Goal: Book appointment/travel/reservation

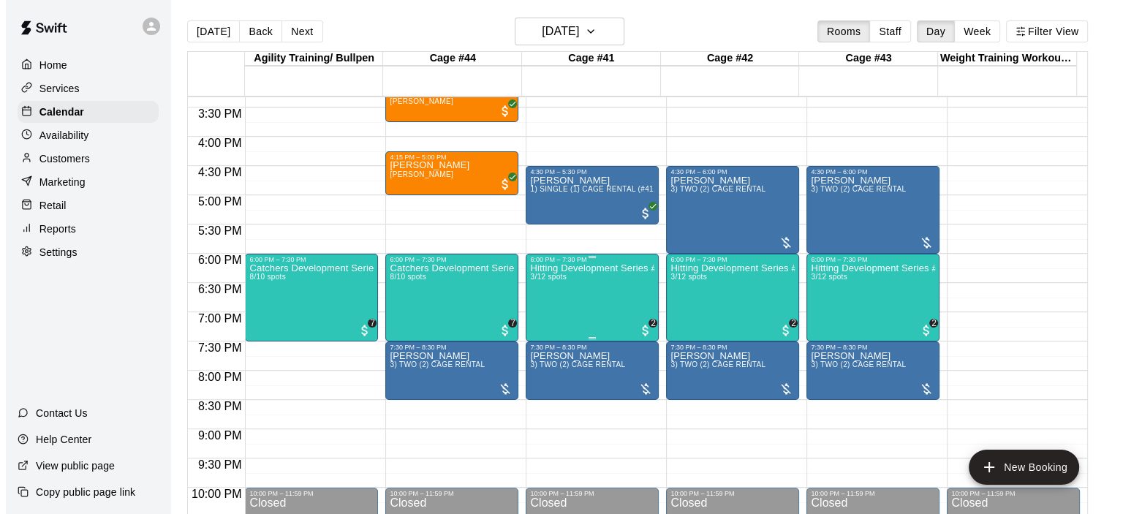
scroll to position [823, 0]
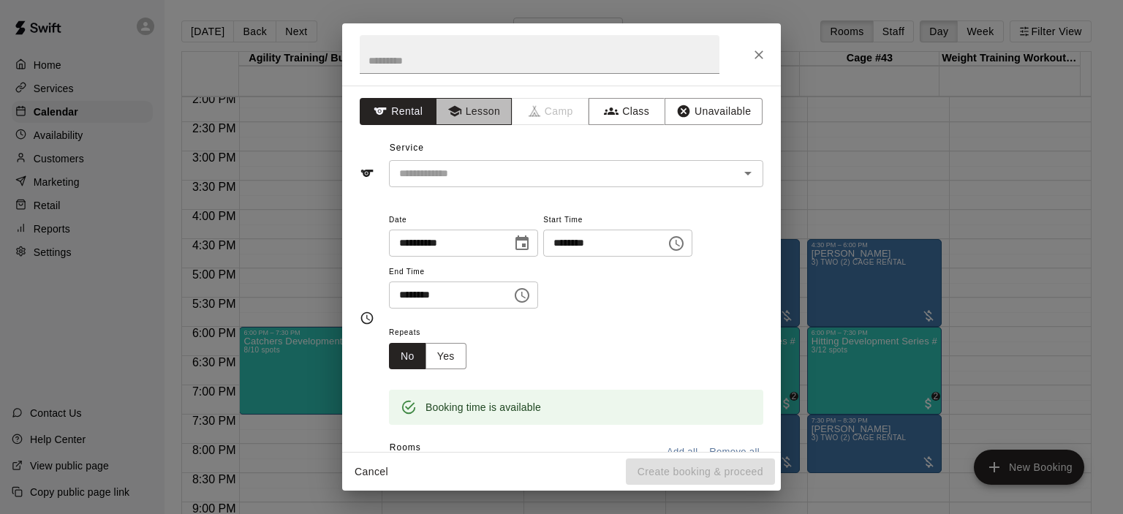
click at [486, 105] on button "Lesson" at bounding box center [474, 111] width 77 height 27
click at [739, 169] on icon "Open" at bounding box center [748, 173] width 18 height 18
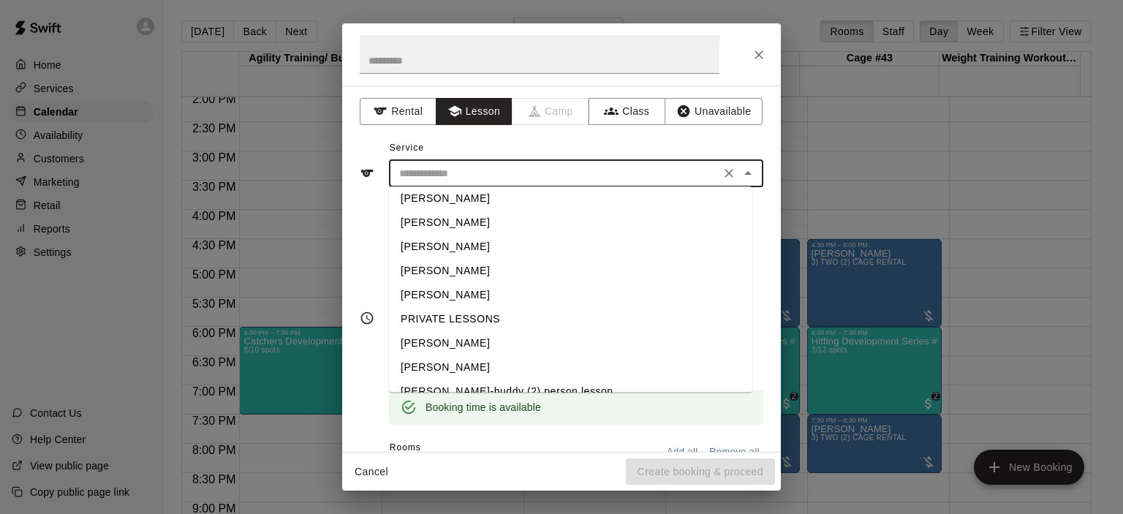
scroll to position [47, 0]
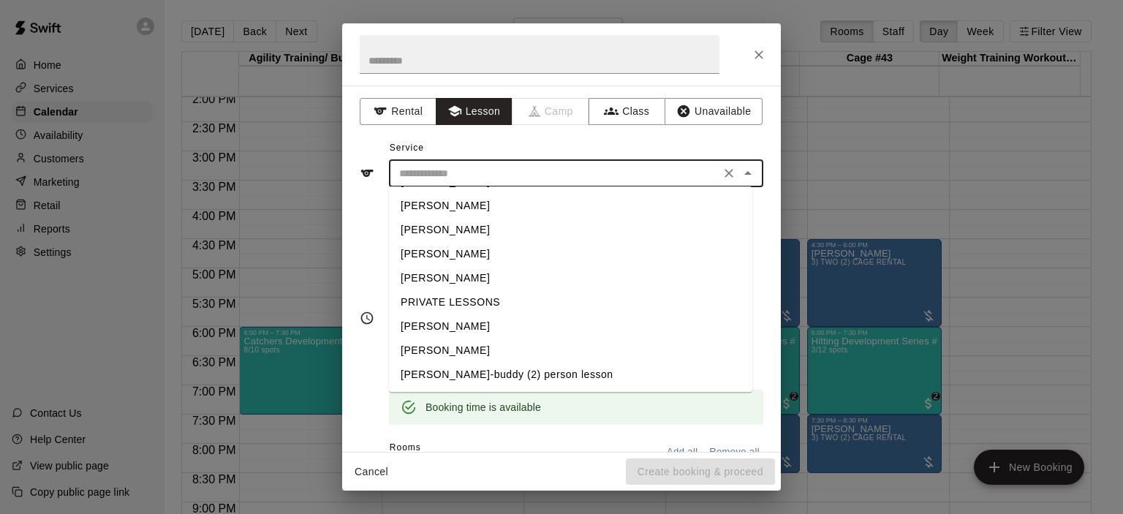
click at [496, 351] on li "[PERSON_NAME]" at bounding box center [570, 350] width 363 height 24
type input "**********"
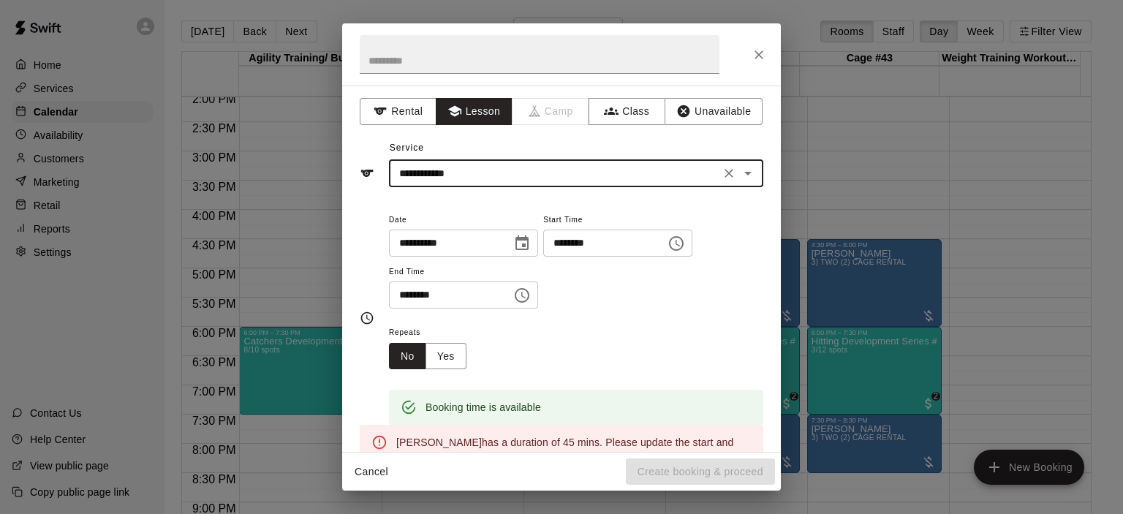
click at [531, 292] on icon "Choose time, selected time is 5:30 PM" at bounding box center [522, 296] width 18 height 18
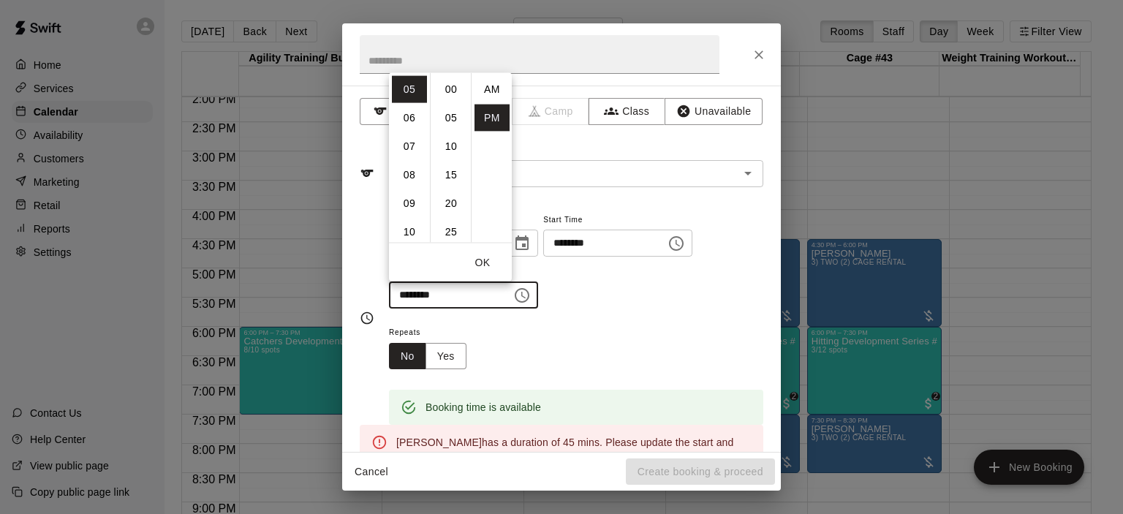
scroll to position [26, 0]
click at [453, 176] on li "45" at bounding box center [451, 174] width 35 height 27
type input "********"
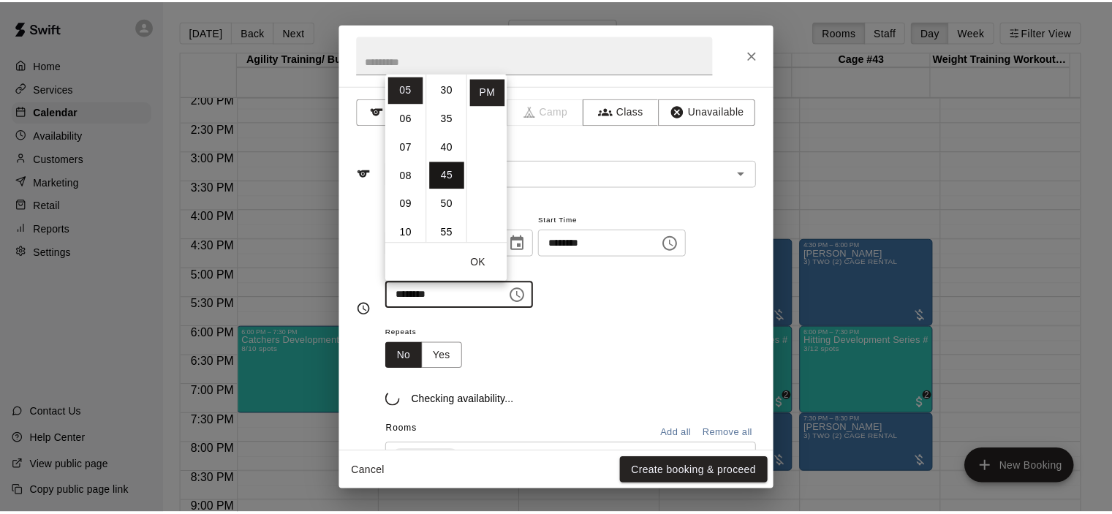
scroll to position [257, 0]
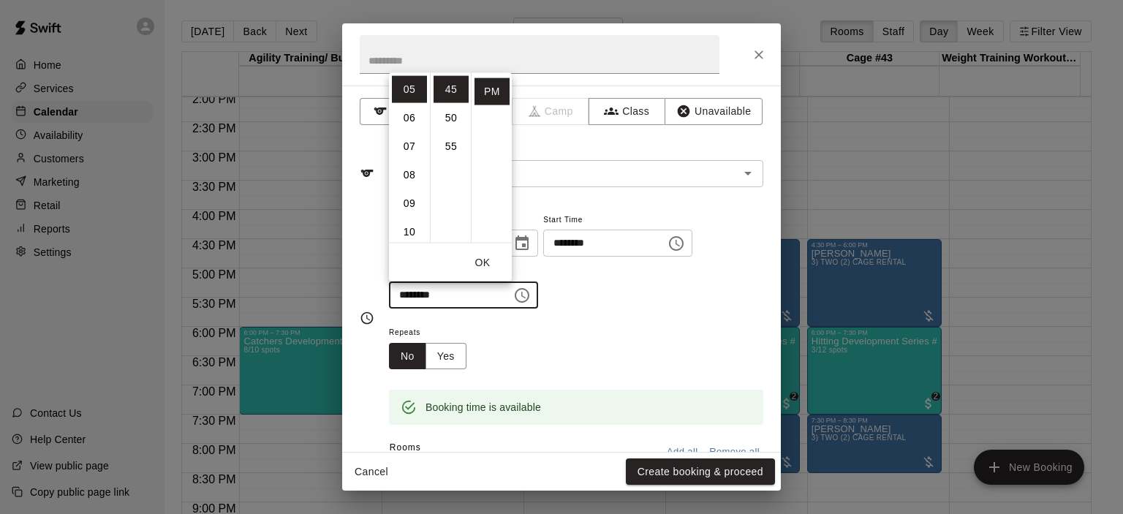
click at [702, 469] on button "Create booking & proceed" at bounding box center [700, 471] width 149 height 27
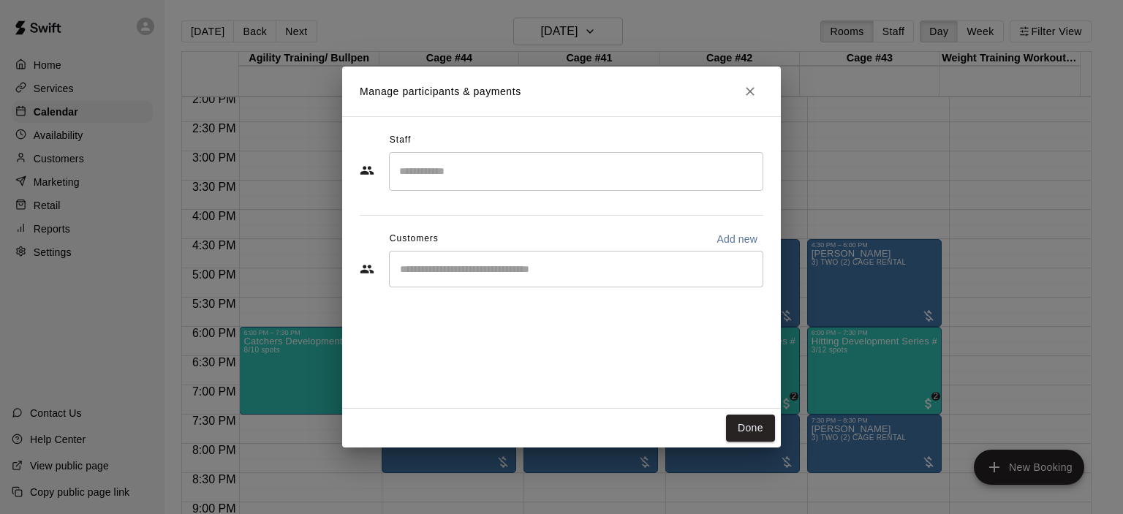
click at [526, 280] on div "​" at bounding box center [576, 269] width 374 height 37
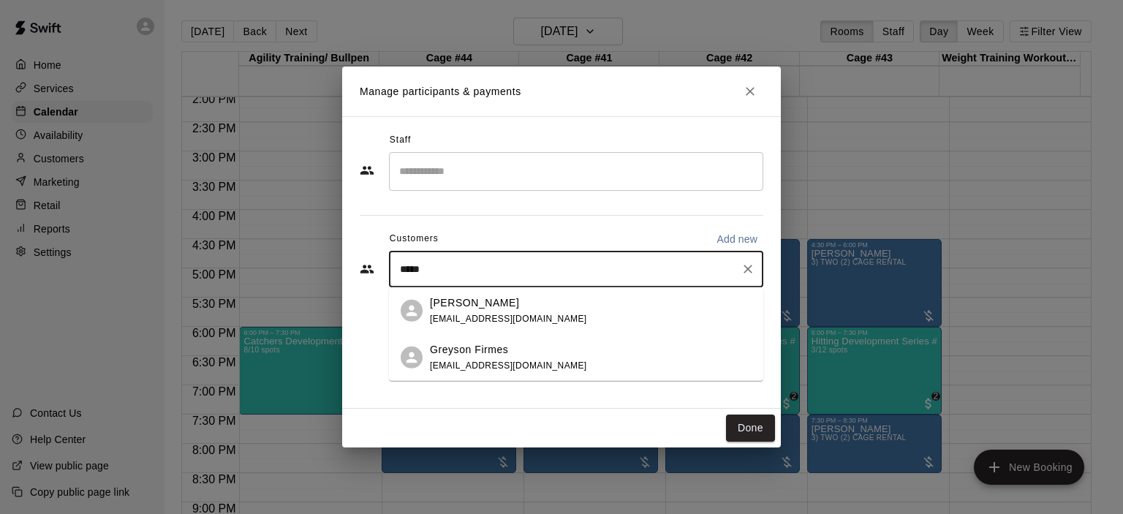
type input "******"
click at [512, 358] on div "Greyson Firmes [EMAIL_ADDRESS][DOMAIN_NAME]" at bounding box center [508, 356] width 157 height 31
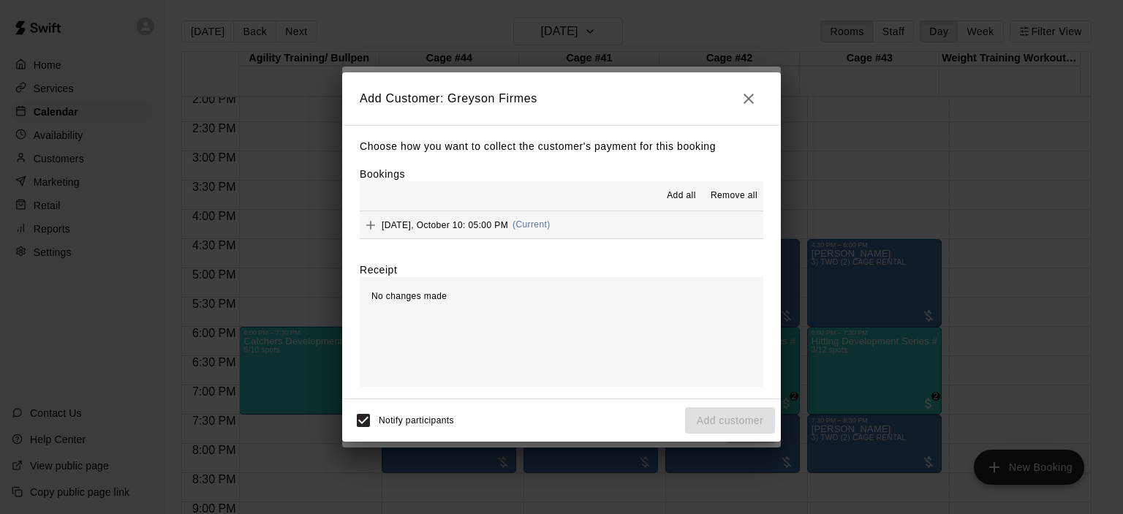
click at [537, 217] on div "[DATE], October 10: 05:00 PM (Current)" at bounding box center [455, 225] width 191 height 22
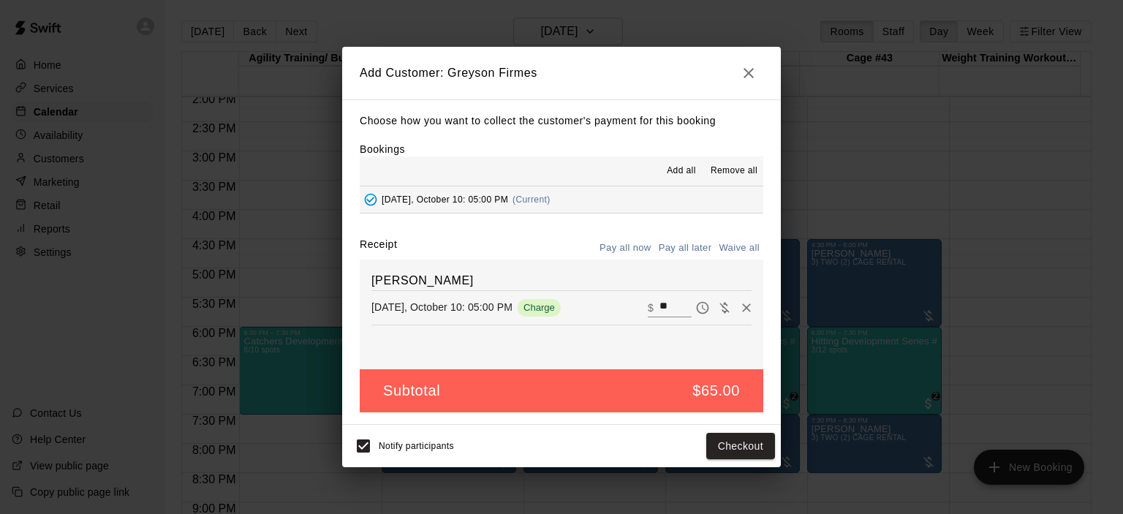
click at [738, 243] on button "Waive all" at bounding box center [739, 248] width 48 height 23
type input "*"
click at [732, 447] on button "Add customer" at bounding box center [730, 446] width 90 height 27
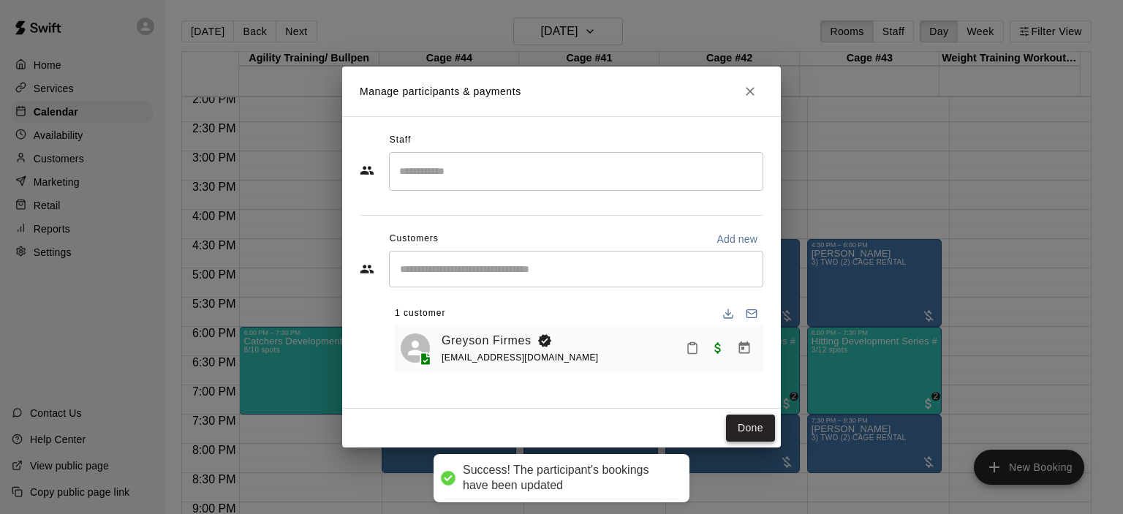
click at [747, 431] on button "Done" at bounding box center [750, 428] width 49 height 27
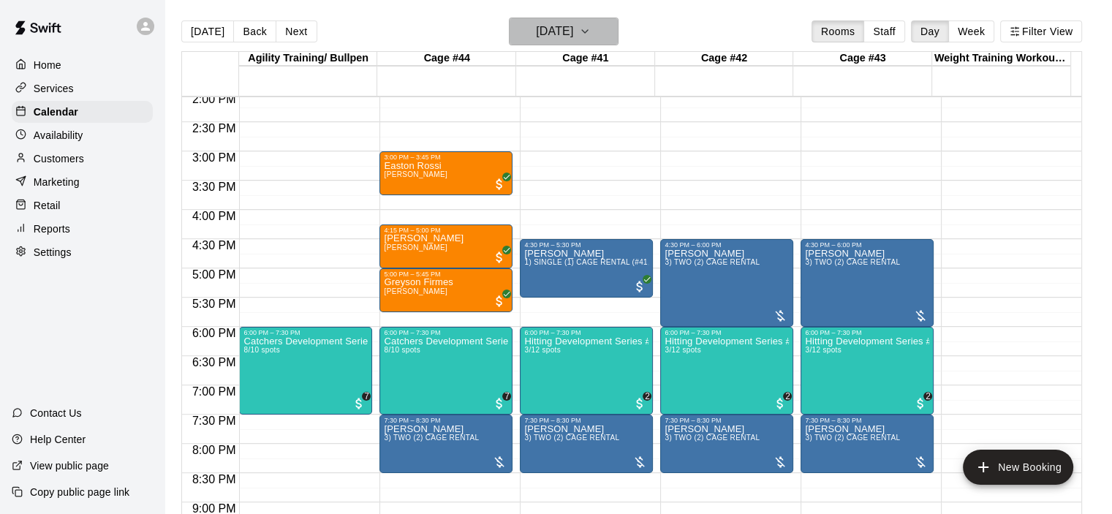
click at [591, 26] on icon "button" at bounding box center [585, 32] width 12 height 18
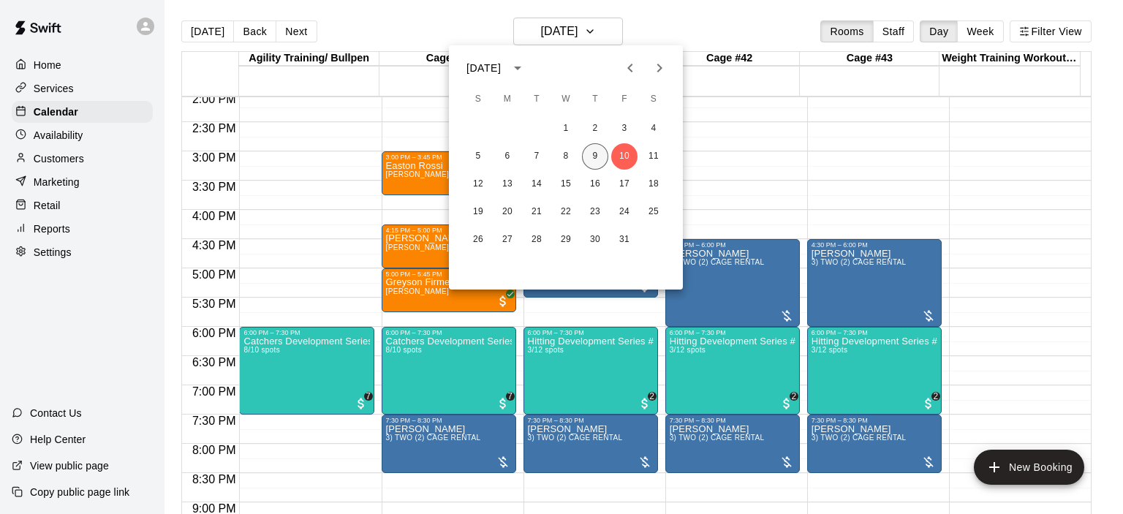
click at [597, 154] on button "9" at bounding box center [595, 156] width 26 height 26
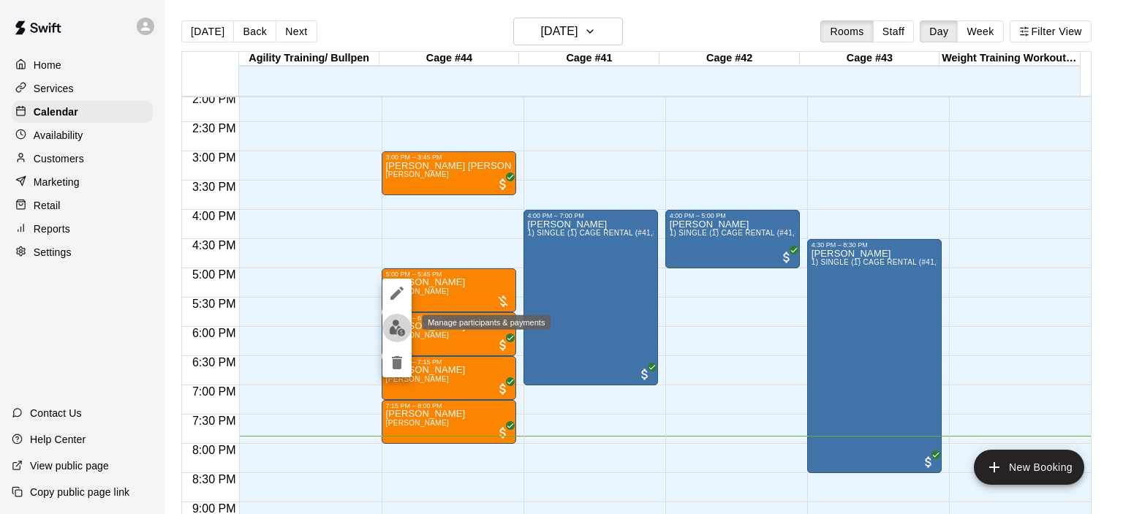
click at [395, 331] on img "edit" at bounding box center [397, 327] width 17 height 17
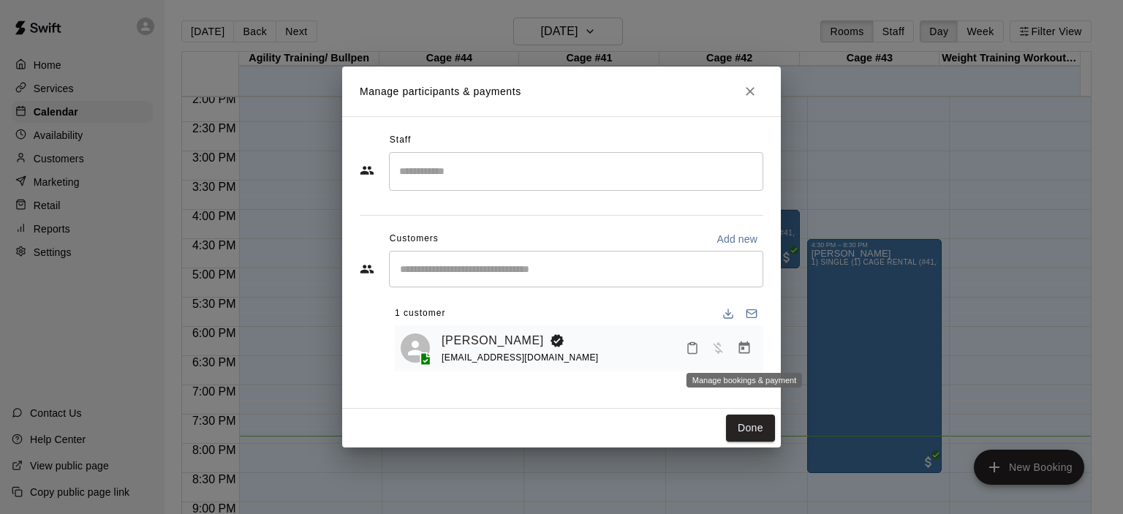
click at [743, 348] on icon "Manage bookings & payment" at bounding box center [744, 347] width 11 height 12
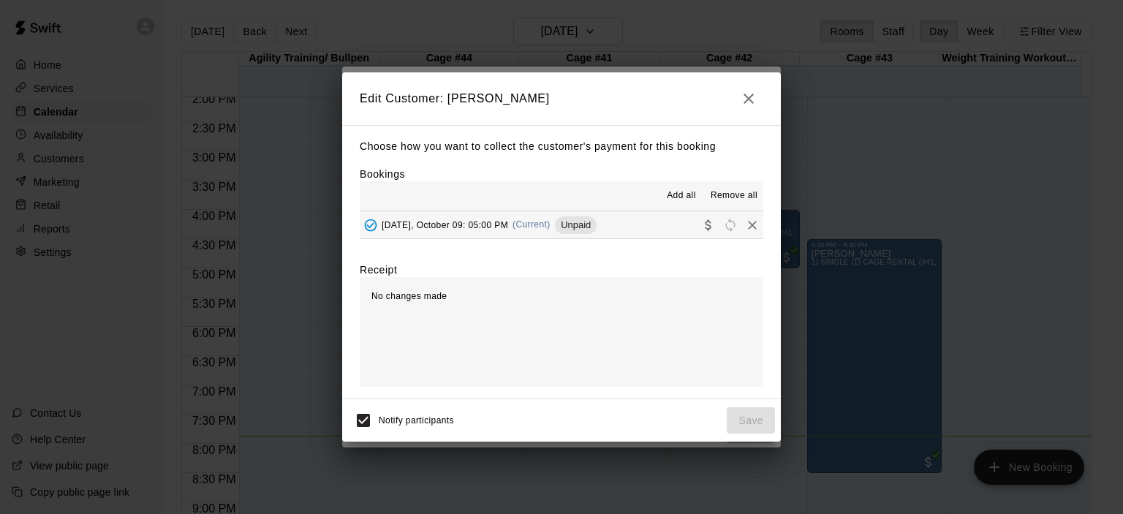
click at [532, 230] on span "(Current)" at bounding box center [531, 224] width 38 height 10
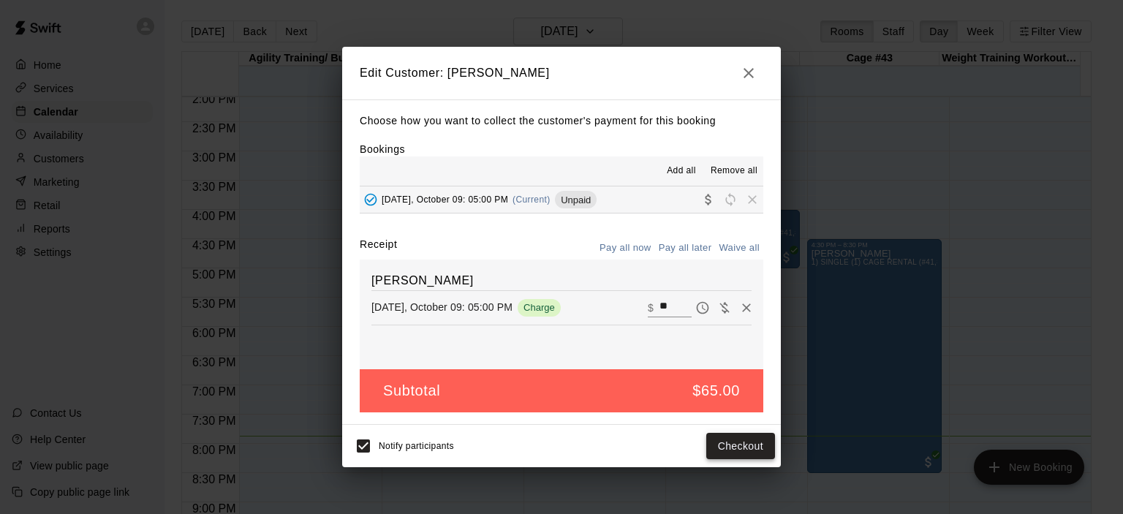
click at [752, 452] on button "Checkout" at bounding box center [740, 446] width 69 height 27
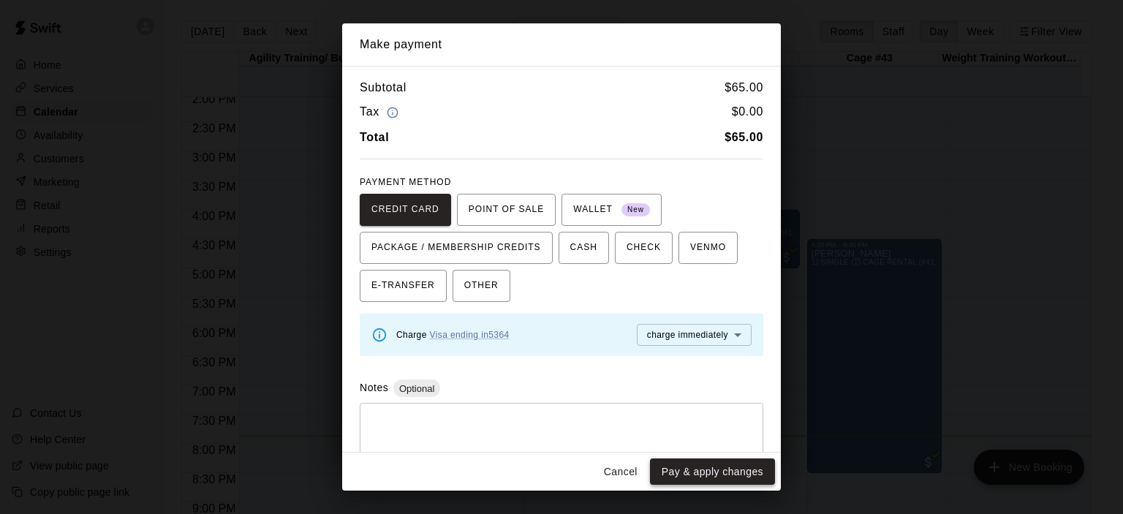
click at [702, 470] on button "Pay & apply changes" at bounding box center [712, 471] width 125 height 27
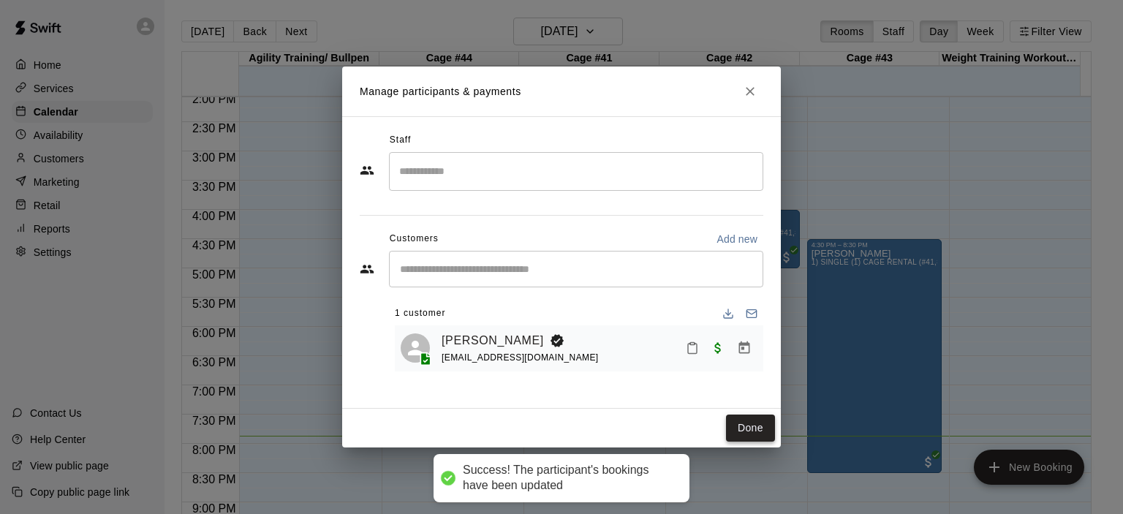
click at [752, 429] on button "Done" at bounding box center [750, 428] width 49 height 27
